Goal: Check status: Check status

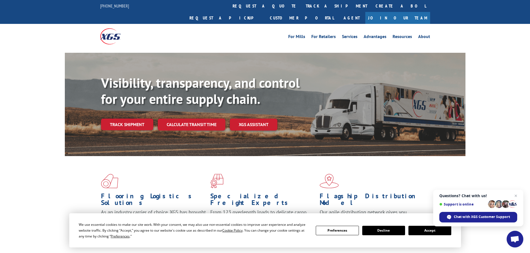
click at [429, 233] on button "Accept" at bounding box center [429, 230] width 43 height 9
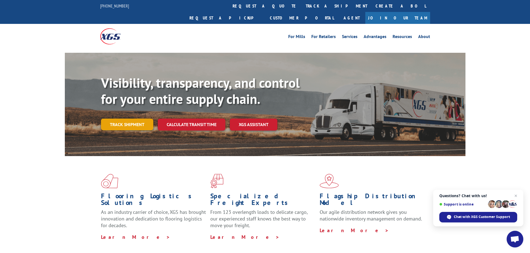
click at [114, 119] on link "Track shipment" at bounding box center [127, 125] width 52 height 12
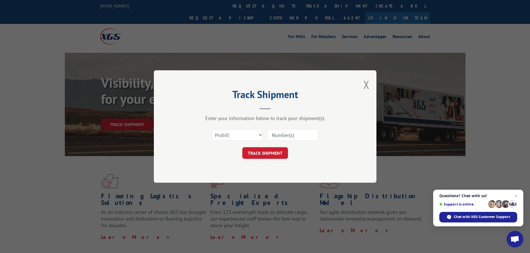
click at [298, 139] on input at bounding box center [292, 135] width 51 height 12
paste input "17516063"
type input "17516063"
click at [270, 153] on button "TRACK SHIPMENT" at bounding box center [265, 153] width 46 height 12
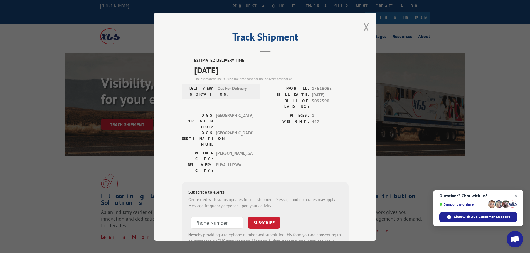
click at [364, 27] on button "Close modal" at bounding box center [366, 27] width 6 height 15
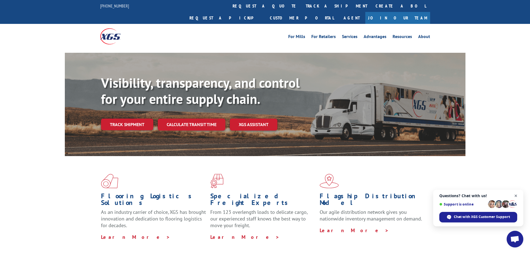
click at [516, 196] on span "Open chat" at bounding box center [515, 196] width 7 height 7
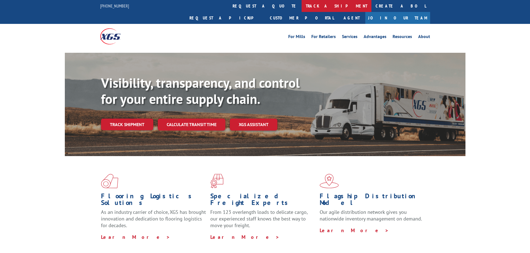
click at [302, 4] on link "track a shipment" at bounding box center [337, 6] width 70 height 12
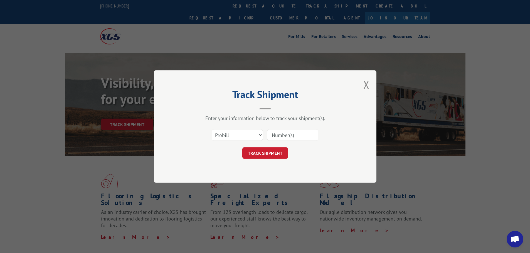
click at [296, 136] on input at bounding box center [292, 135] width 51 height 12
paste input "17516063"
type input "17516063"
click at [280, 151] on button "TRACK SHIPMENT" at bounding box center [265, 153] width 46 height 12
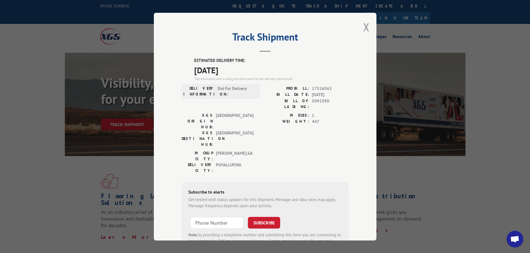
drag, startPoint x: 365, startPoint y: 28, endPoint x: 335, endPoint y: 49, distance: 36.4
click at [365, 28] on button "Close modal" at bounding box center [366, 27] width 6 height 15
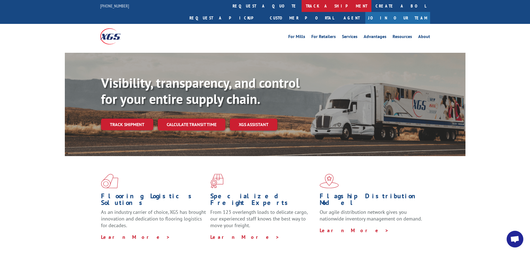
click at [302, 5] on link "track a shipment" at bounding box center [337, 6] width 70 height 12
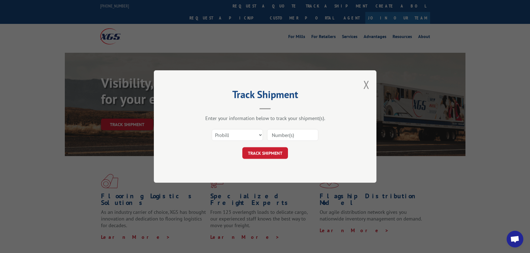
click at [291, 136] on input at bounding box center [292, 135] width 51 height 12
paste input "17520369"
type input "17520369"
click at [257, 153] on button "TRACK SHIPMENT" at bounding box center [265, 153] width 46 height 12
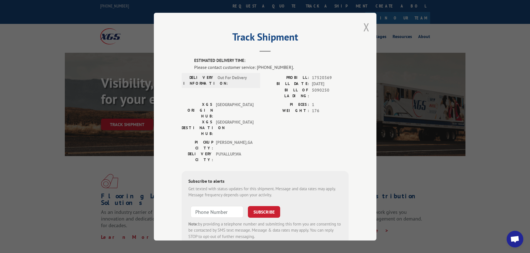
click at [364, 28] on button "Close modal" at bounding box center [366, 27] width 6 height 15
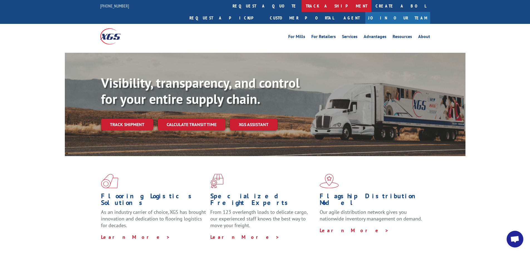
click at [302, 6] on link "track a shipment" at bounding box center [337, 6] width 70 height 12
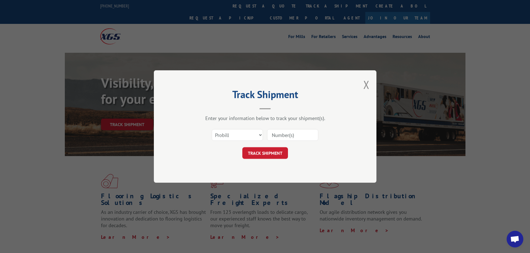
click at [281, 131] on input at bounding box center [292, 135] width 51 height 12
paste input "16397787"
type input "16397787"
click at [273, 154] on button "TRACK SHIPMENT" at bounding box center [265, 153] width 46 height 12
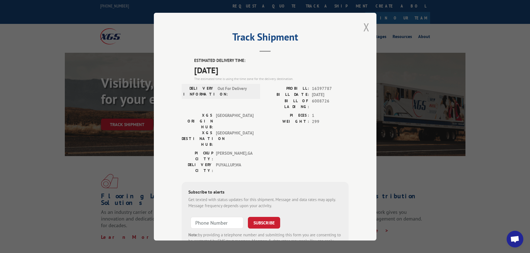
click at [363, 28] on button "Close modal" at bounding box center [366, 27] width 6 height 15
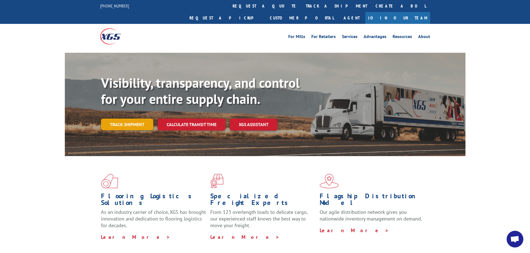
click at [131, 119] on link "Track shipment" at bounding box center [127, 125] width 52 height 12
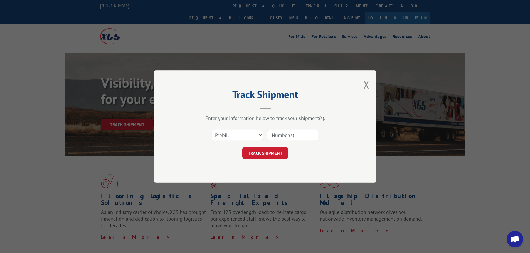
click at [296, 134] on input at bounding box center [292, 135] width 51 height 12
paste input "17468960"
type input "17468960"
click at [273, 153] on button "TRACK SHIPMENT" at bounding box center [265, 153] width 46 height 12
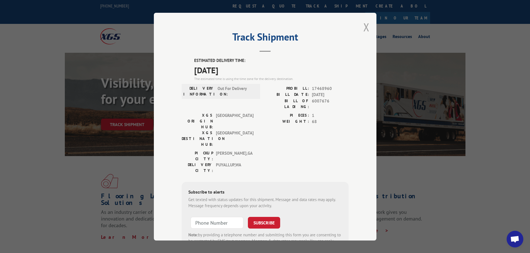
click at [365, 28] on button "Close modal" at bounding box center [366, 27] width 6 height 15
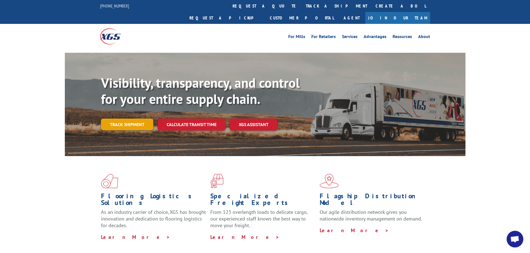
click at [140, 119] on link "Track shipment" at bounding box center [127, 125] width 52 height 12
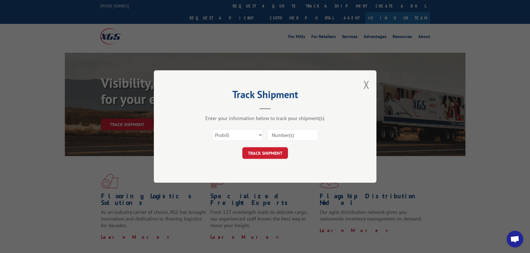
click at [282, 135] on input at bounding box center [292, 135] width 51 height 12
paste input "17469218"
type input "17469218"
click at [258, 151] on button "TRACK SHIPMENT" at bounding box center [265, 153] width 46 height 12
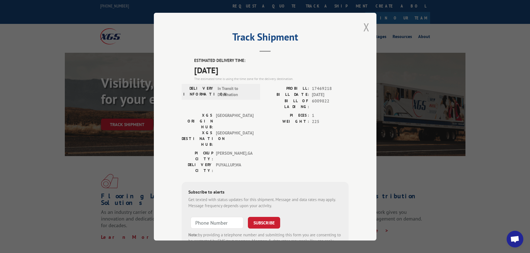
click at [364, 29] on button "Close modal" at bounding box center [366, 27] width 6 height 15
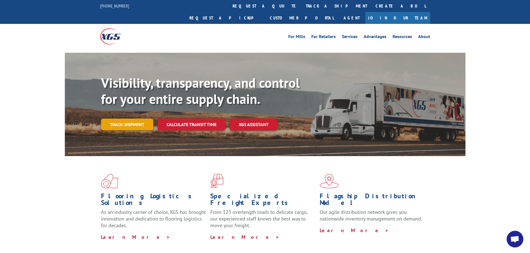
click at [123, 119] on link "Track shipment" at bounding box center [127, 125] width 52 height 12
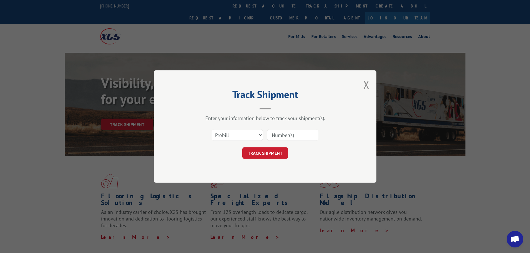
click at [291, 131] on input at bounding box center [292, 135] width 51 height 12
paste input "72908"
type input "72908"
click at [269, 152] on button "TRACK SHIPMENT" at bounding box center [265, 153] width 46 height 12
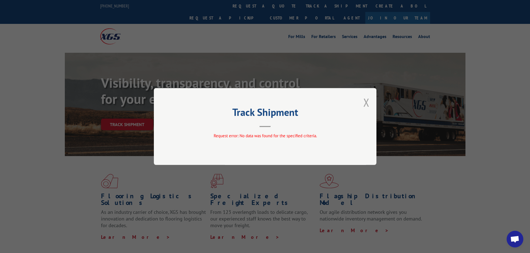
click at [365, 103] on button "Close modal" at bounding box center [366, 102] width 6 height 15
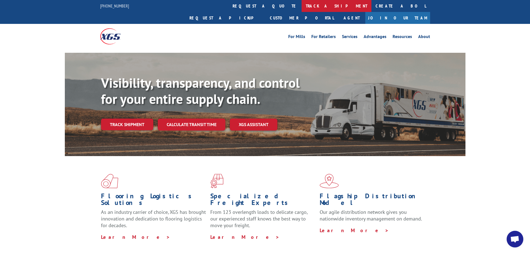
click at [302, 5] on link "track a shipment" at bounding box center [337, 6] width 70 height 12
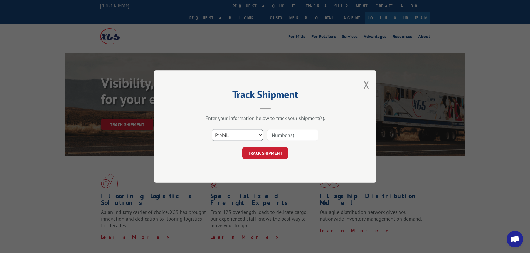
click at [238, 135] on select "Select category... Probill BOL PO" at bounding box center [237, 135] width 51 height 12
select select "bol"
click at [212, 129] on select "Select category... Probill BOL PO" at bounding box center [237, 135] width 51 height 12
click at [279, 136] on input at bounding box center [292, 135] width 51 height 12
paste input "6805892"
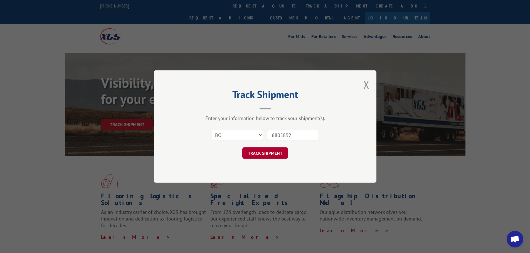
type input "6805892"
click at [270, 155] on button "TRACK SHIPMENT" at bounding box center [265, 153] width 46 height 12
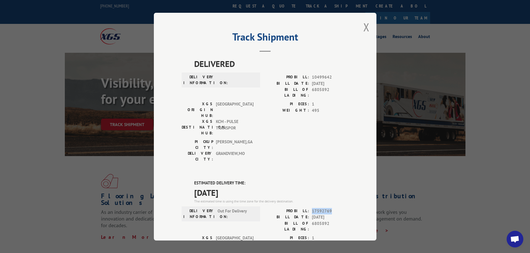
drag, startPoint x: 328, startPoint y: 178, endPoint x: 309, endPoint y: 179, distance: 18.7
click at [309, 208] on div "PROBILL: 17592769" at bounding box center [306, 211] width 83 height 6
copy span "17592769"
click at [363, 26] on button "Close modal" at bounding box center [366, 27] width 6 height 15
